Goal: Task Accomplishment & Management: Manage account settings

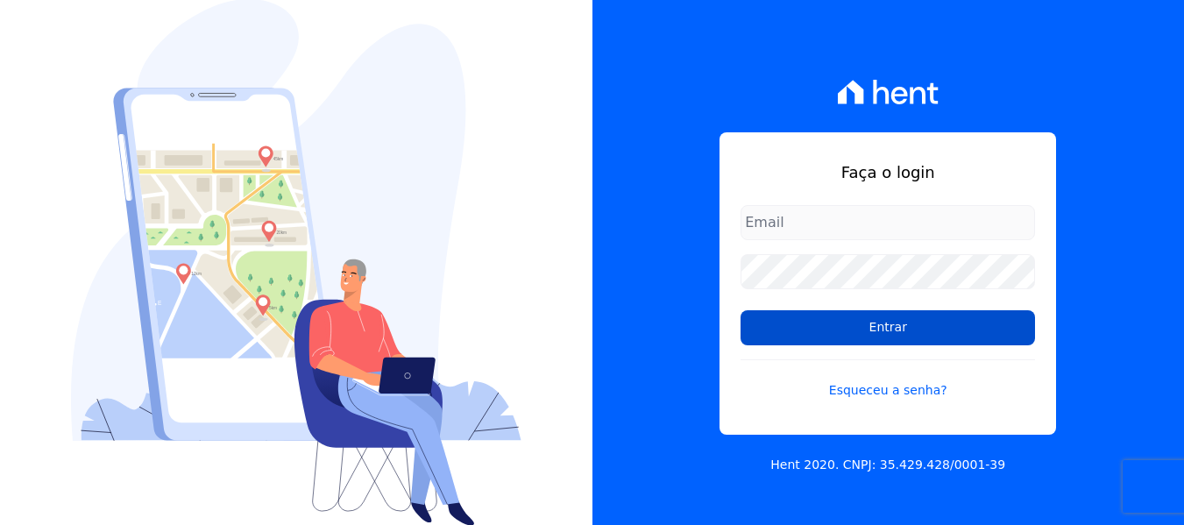
drag, startPoint x: 0, startPoint y: 0, endPoint x: 834, endPoint y: 317, distance: 892.6
click at [834, 317] on input "Entrar" at bounding box center [888, 327] width 294 height 35
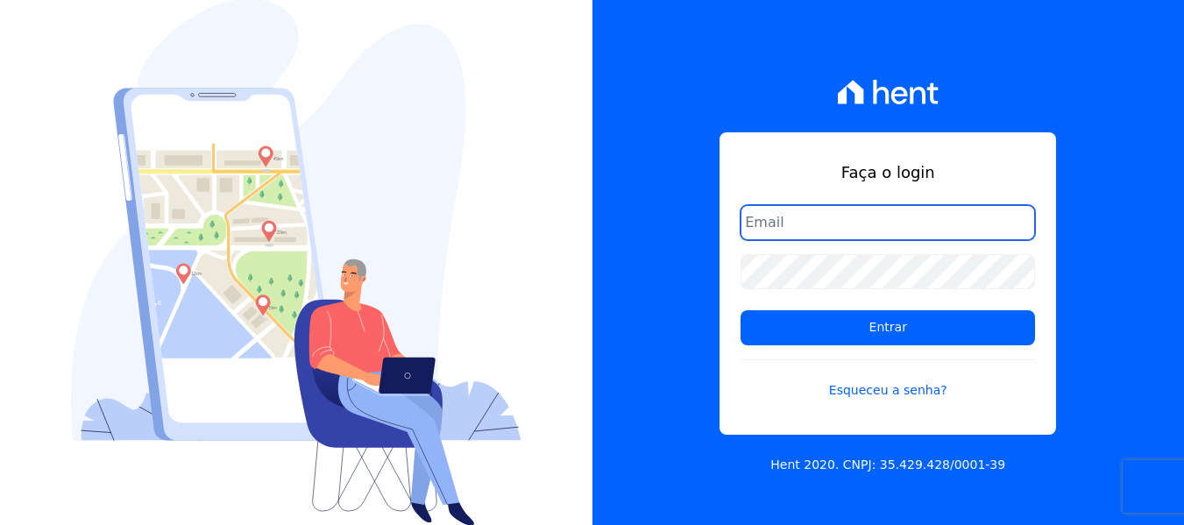
type input "[EMAIL_ADDRESS][DOMAIN_NAME]"
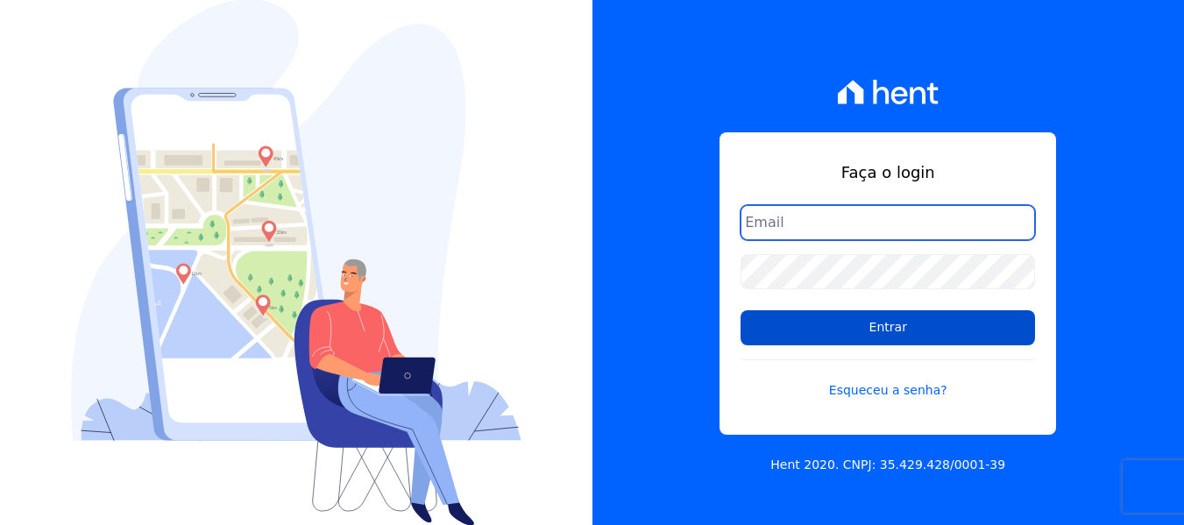
type input "[EMAIL_ADDRESS][DOMAIN_NAME]"
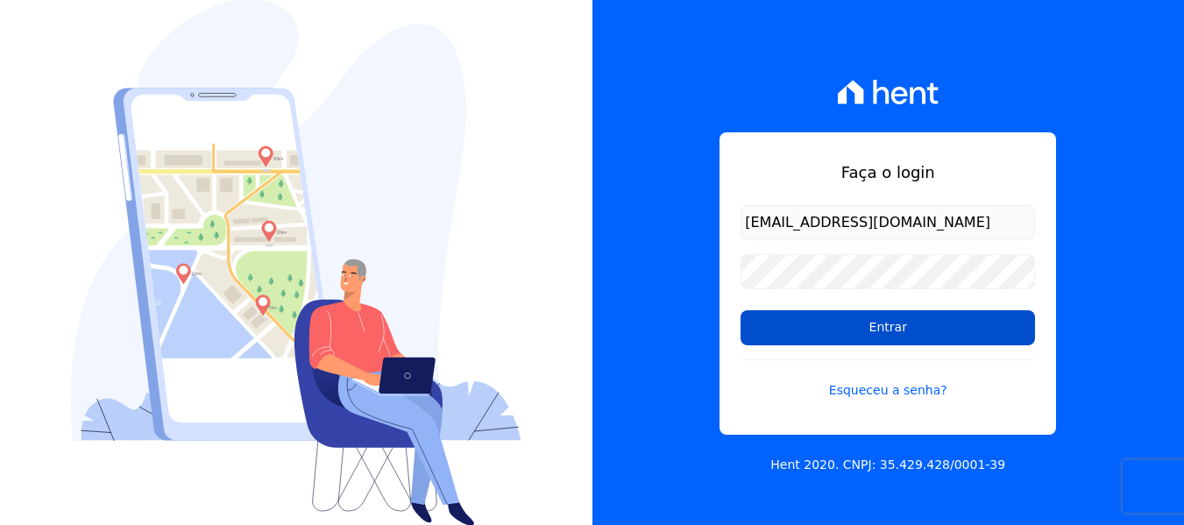
click at [549, 68] on div at bounding box center [296, 262] width 592 height 525
click at [812, 327] on input "Entrar" at bounding box center [888, 327] width 294 height 35
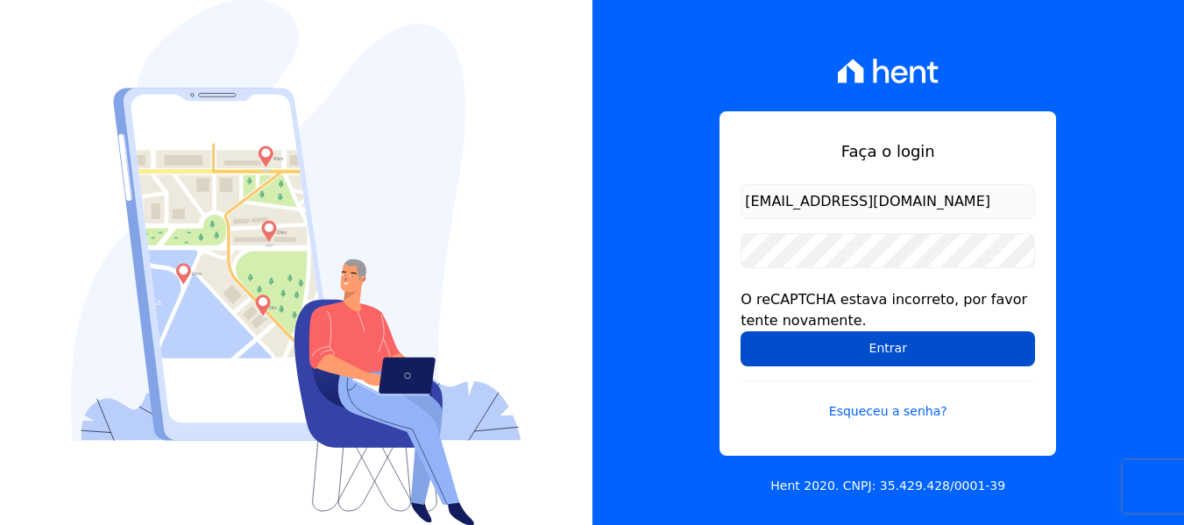
click at [820, 339] on input "Entrar" at bounding box center [888, 348] width 294 height 35
